Goal: Task Accomplishment & Management: Manage account settings

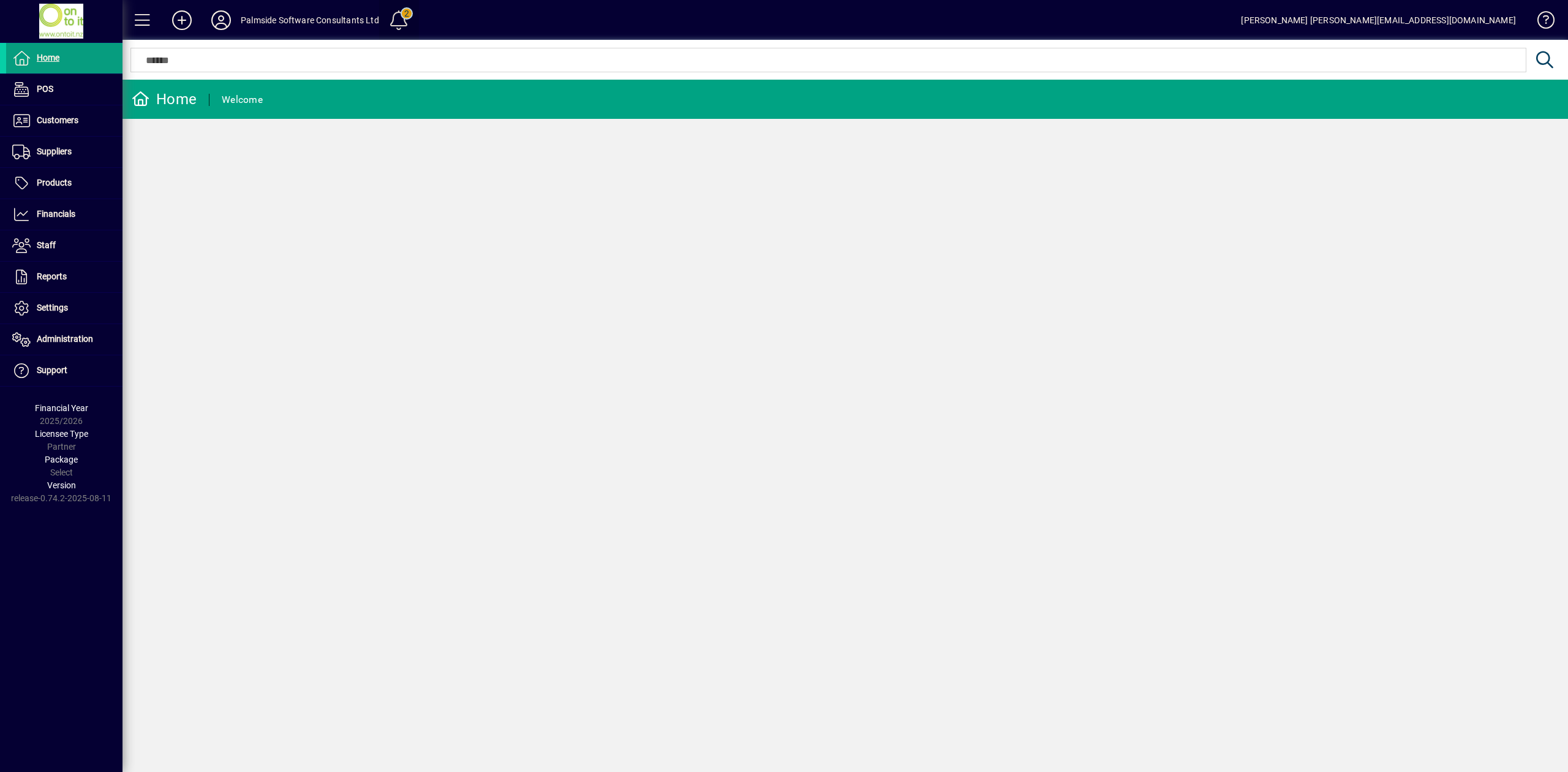
click at [396, 17] on span at bounding box center [398, 20] width 29 height 29
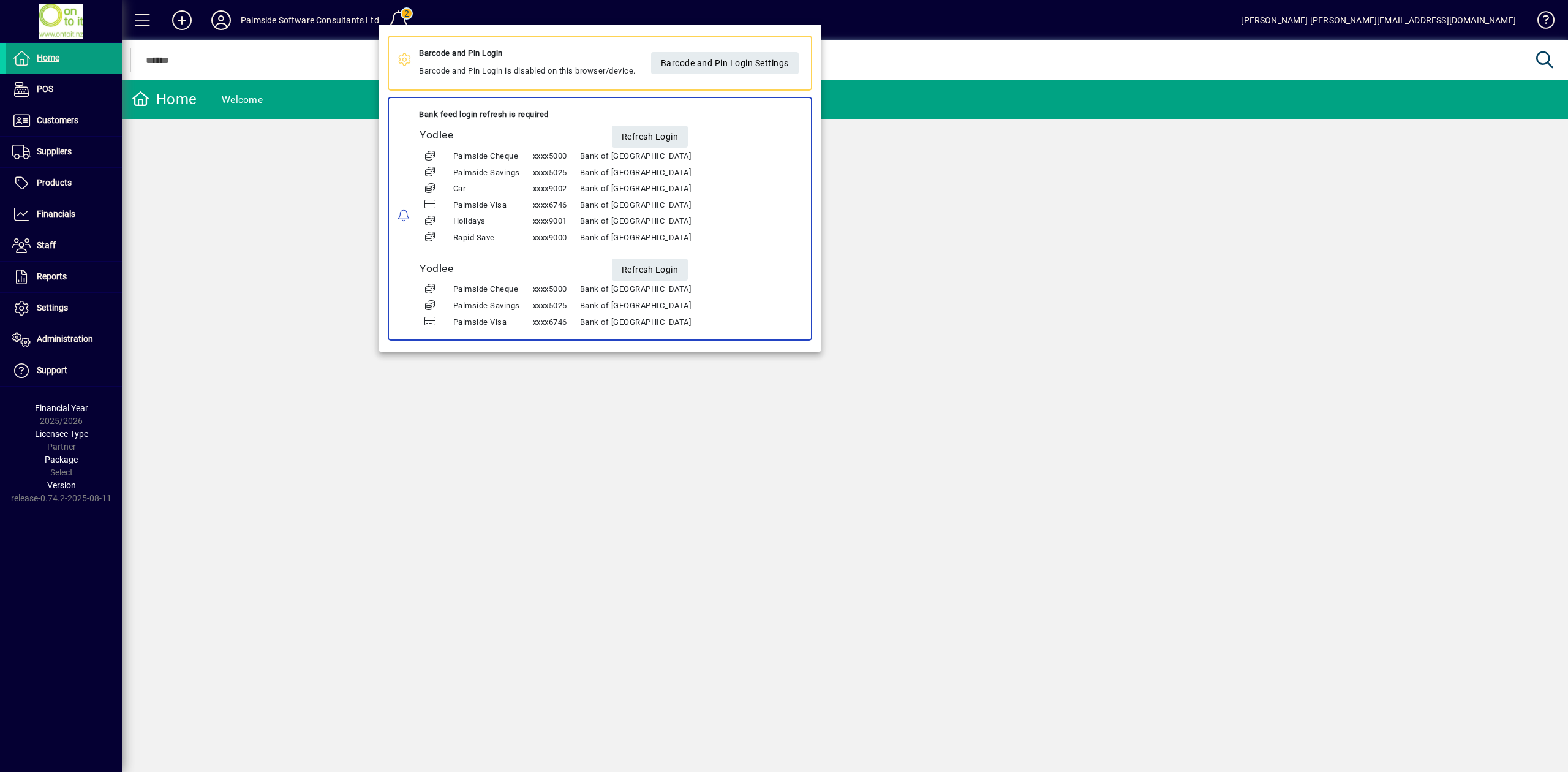
click at [1033, 214] on div at bounding box center [784, 386] width 1568 height 772
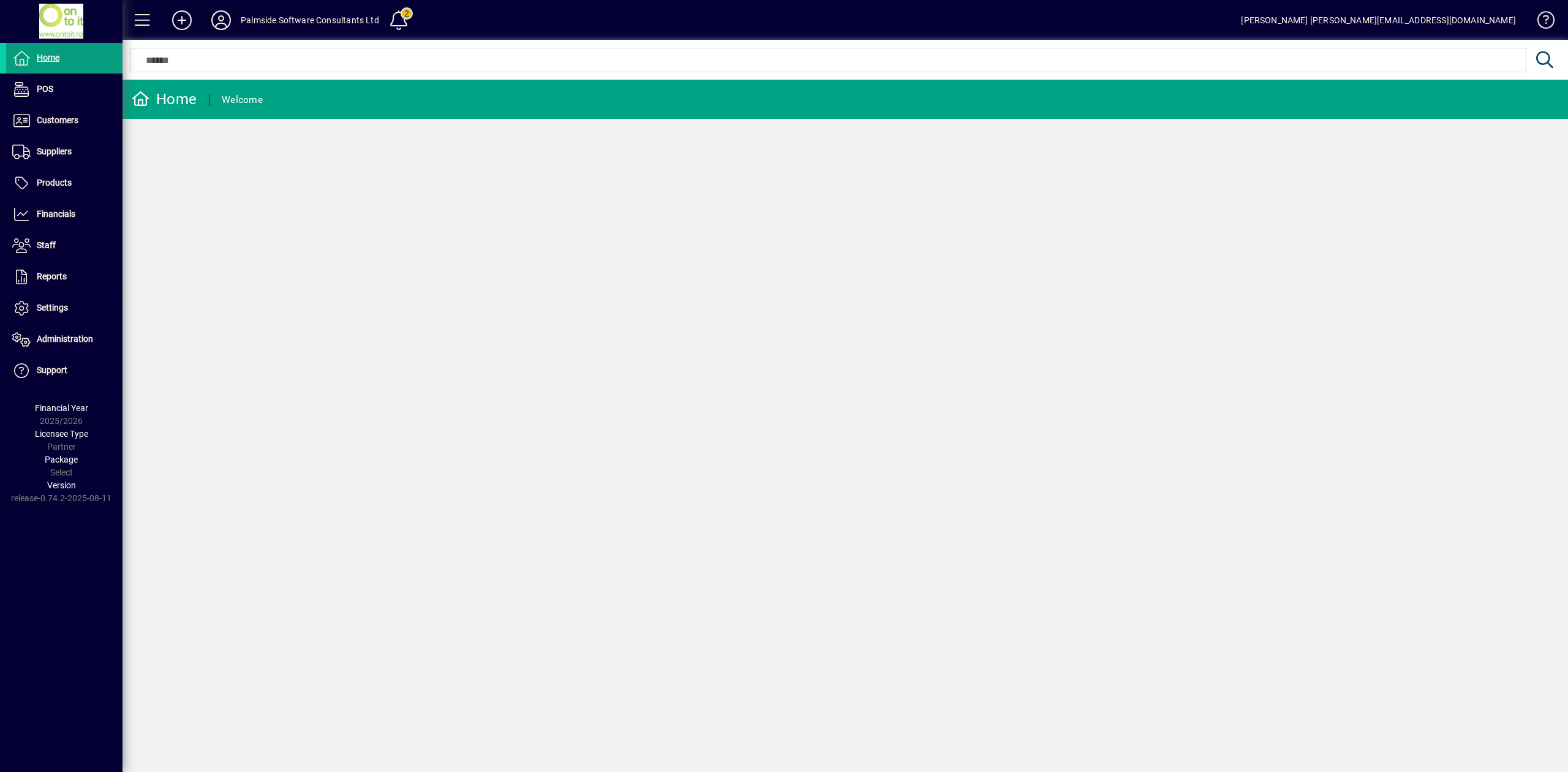
click at [221, 20] on icon at bounding box center [221, 20] width 25 height 20
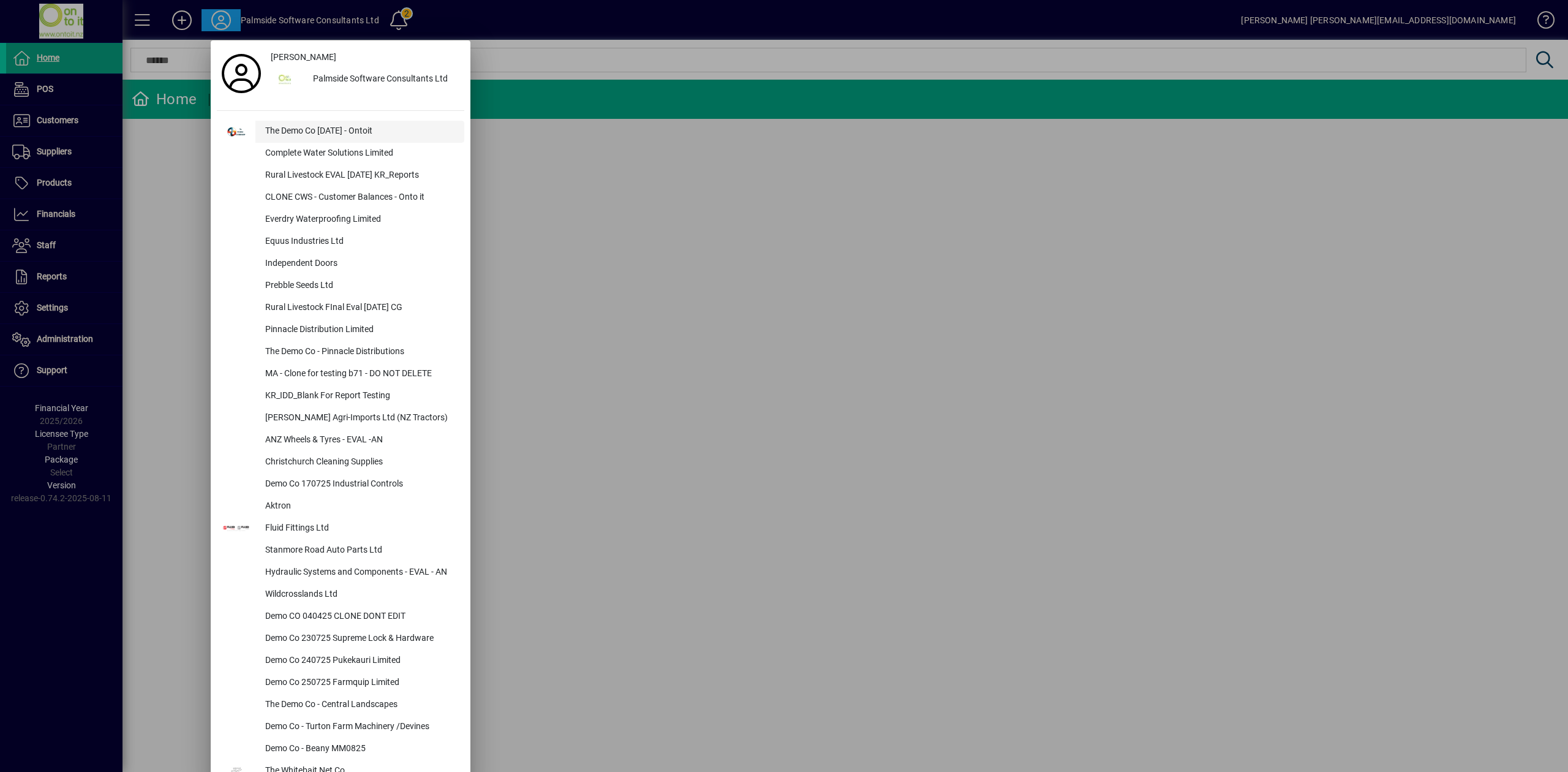
click at [305, 126] on div "The Demo Co [DATE] - Ontoit" at bounding box center [360, 131] width 209 height 22
